Goal: Navigation & Orientation: Find specific page/section

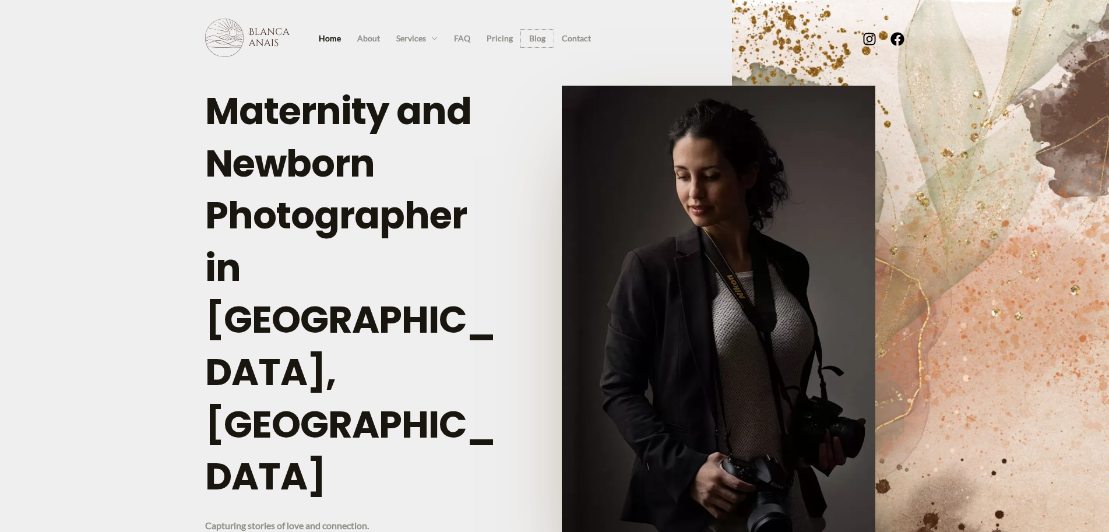
click at [524, 34] on link "Blog" at bounding box center [537, 38] width 33 height 17
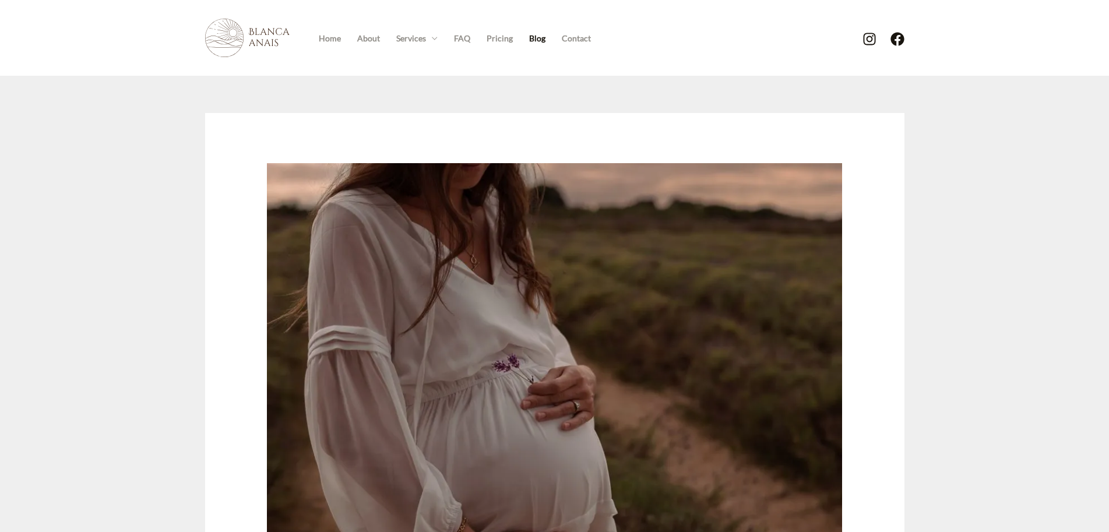
scroll to position [150, 0]
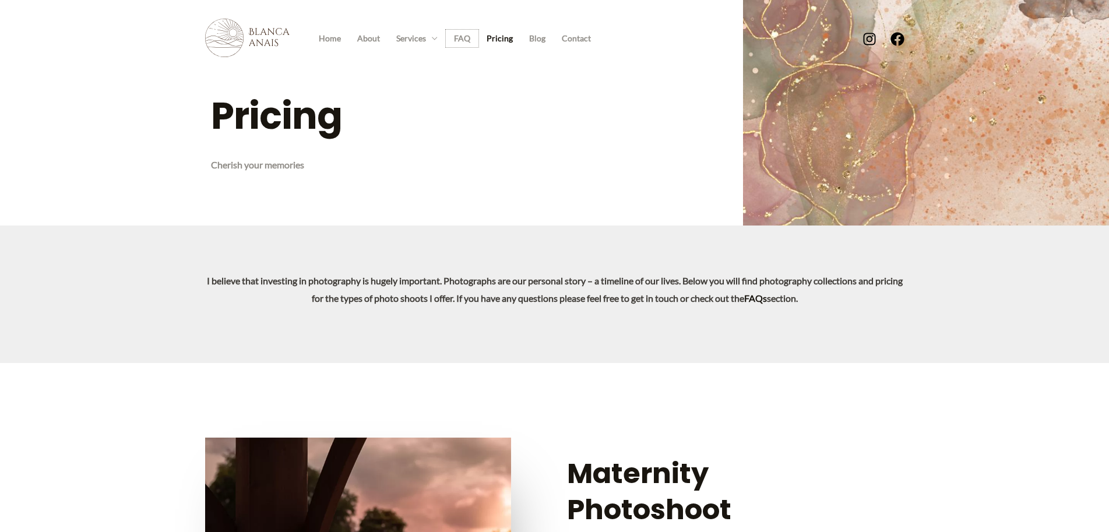
click at [466, 44] on link "FAQ" at bounding box center [462, 38] width 33 height 17
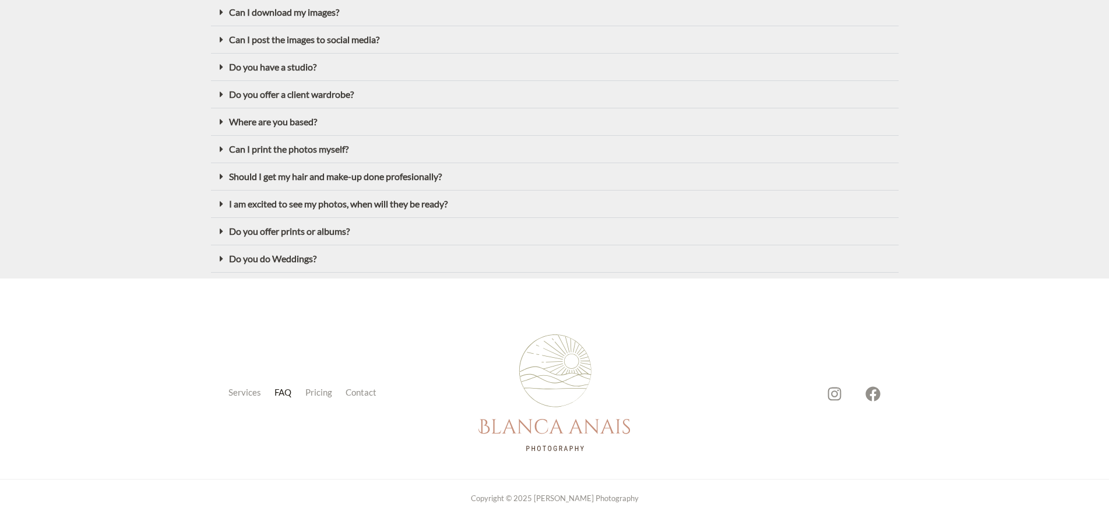
scroll to position [367, 0]
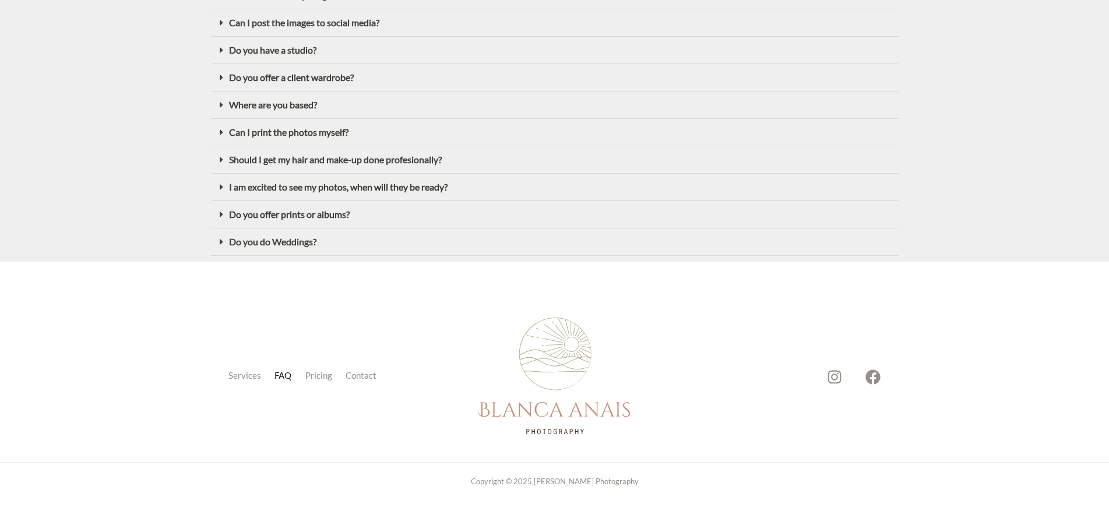
click at [283, 380] on link "FAQ" at bounding box center [286, 376] width 31 height 16
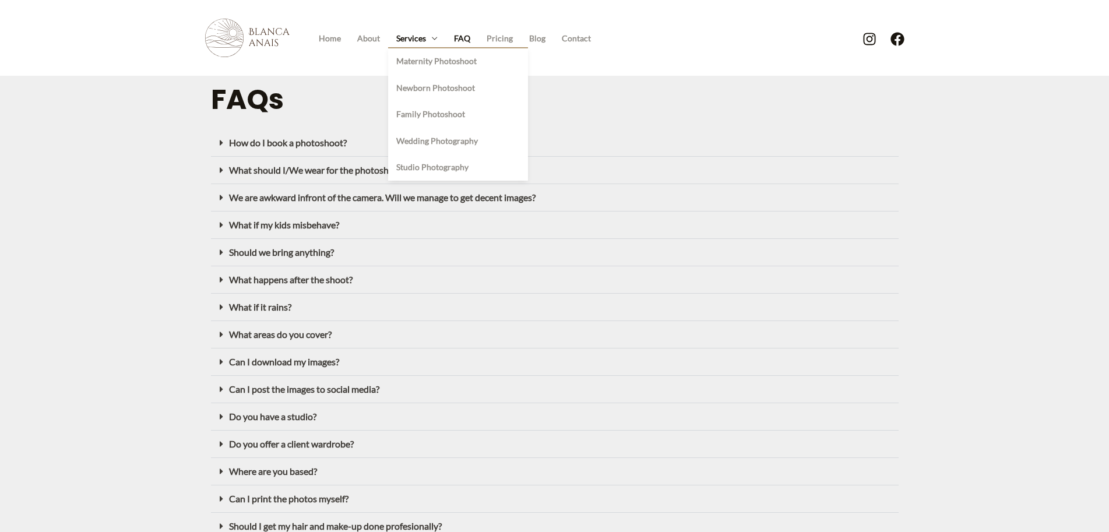
click at [430, 39] on link "Services" at bounding box center [417, 38] width 58 height 17
